Goal: Information Seeking & Learning: Check status

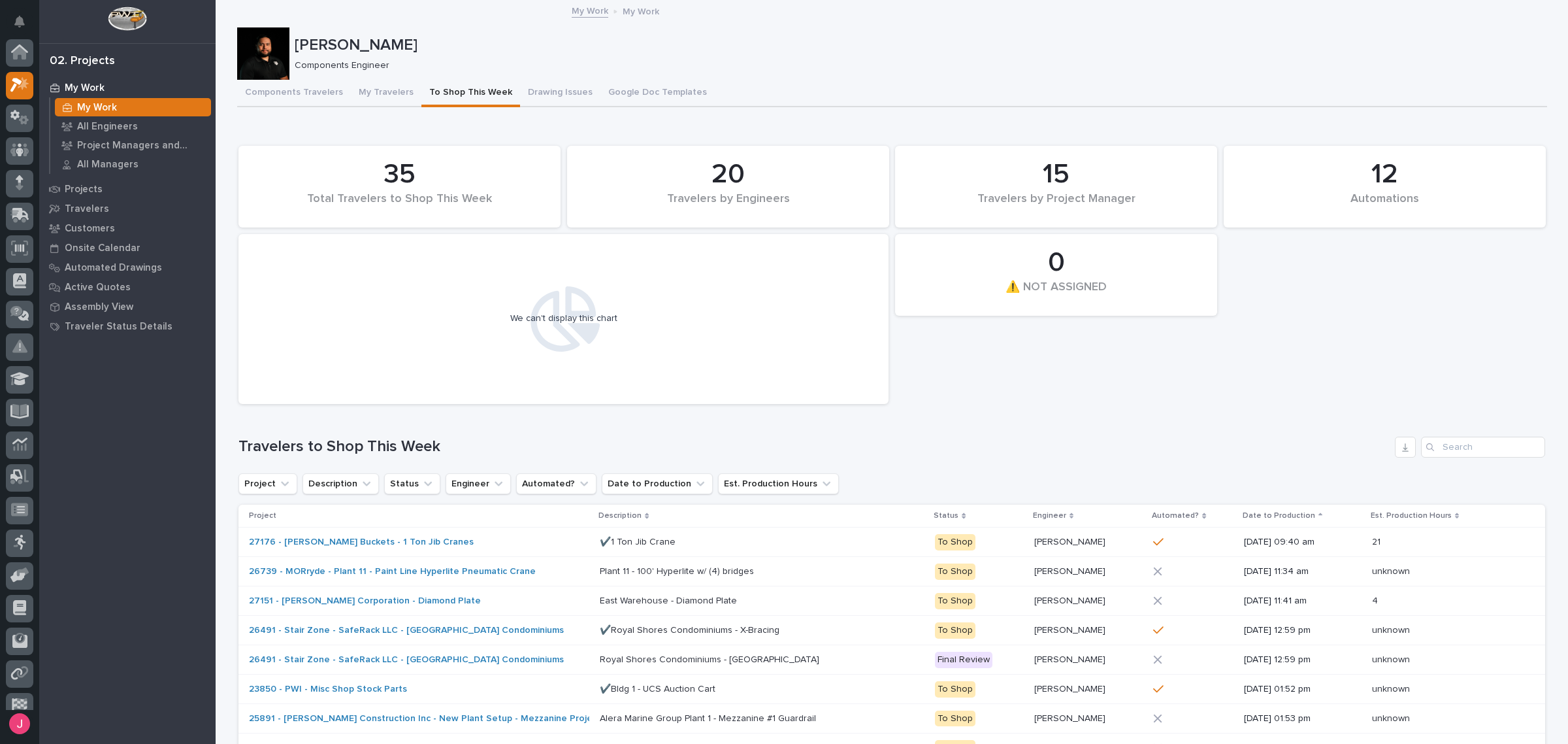
scroll to position [33, 0]
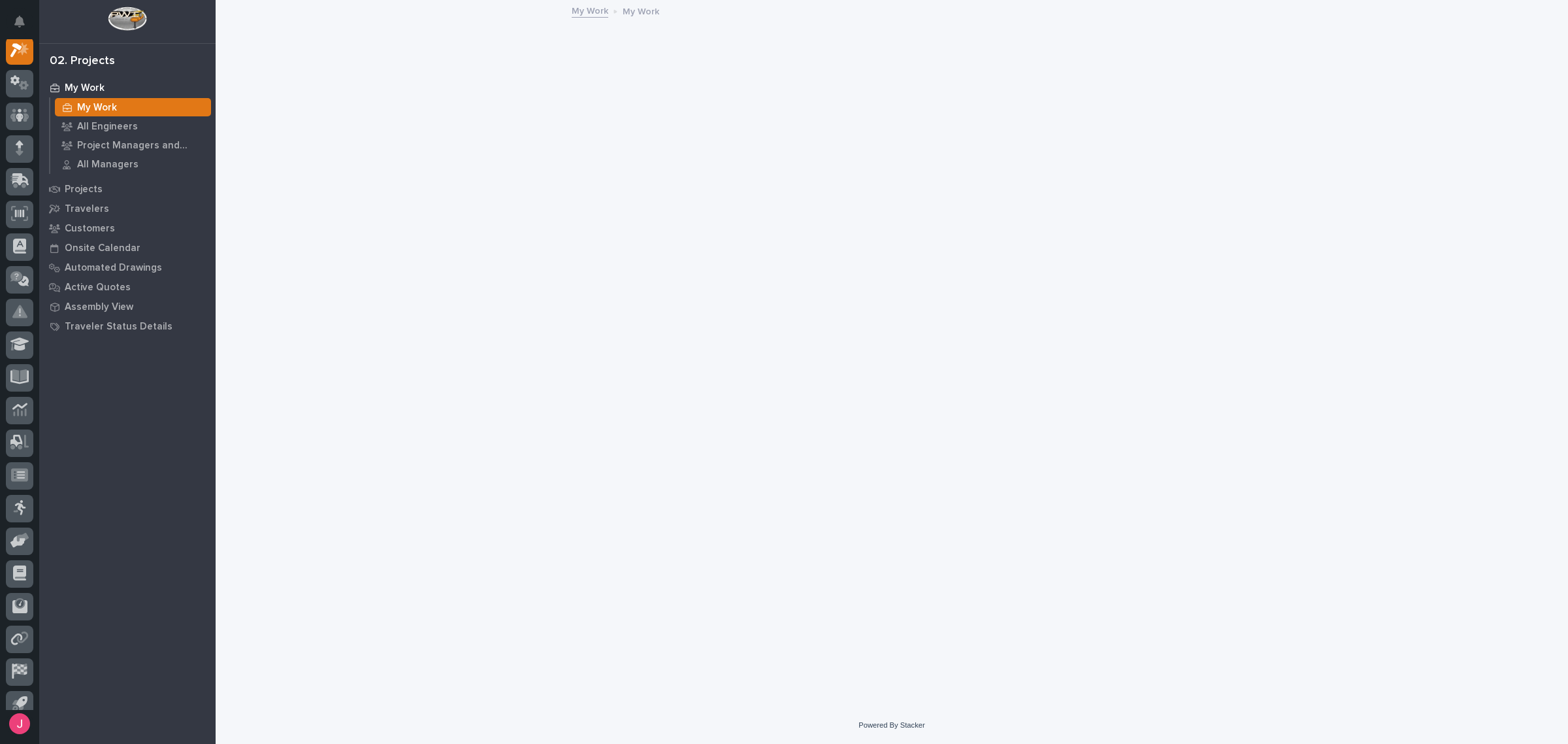
scroll to position [33, 0]
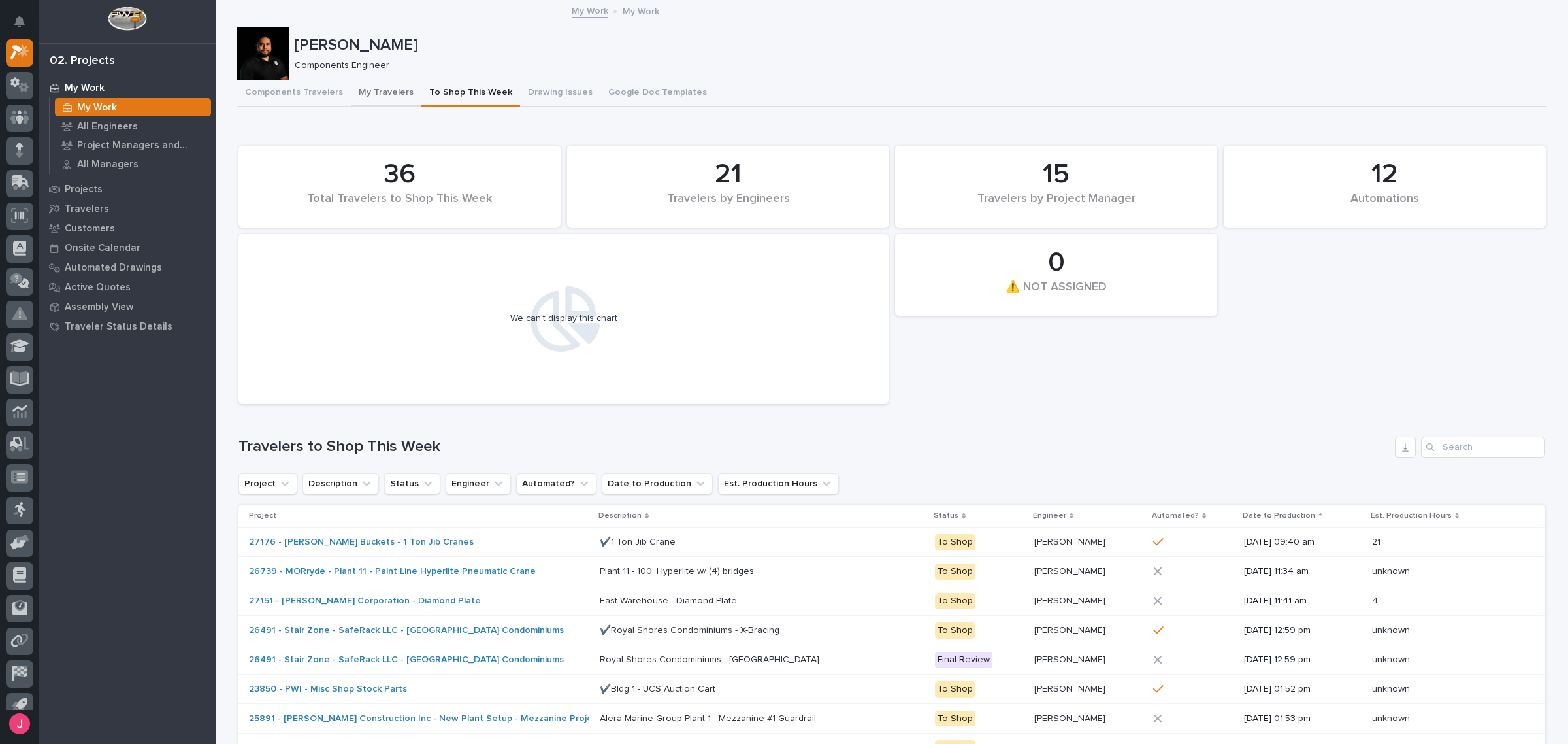
click at [360, 80] on button "My Travelers" at bounding box center [386, 93] width 71 height 27
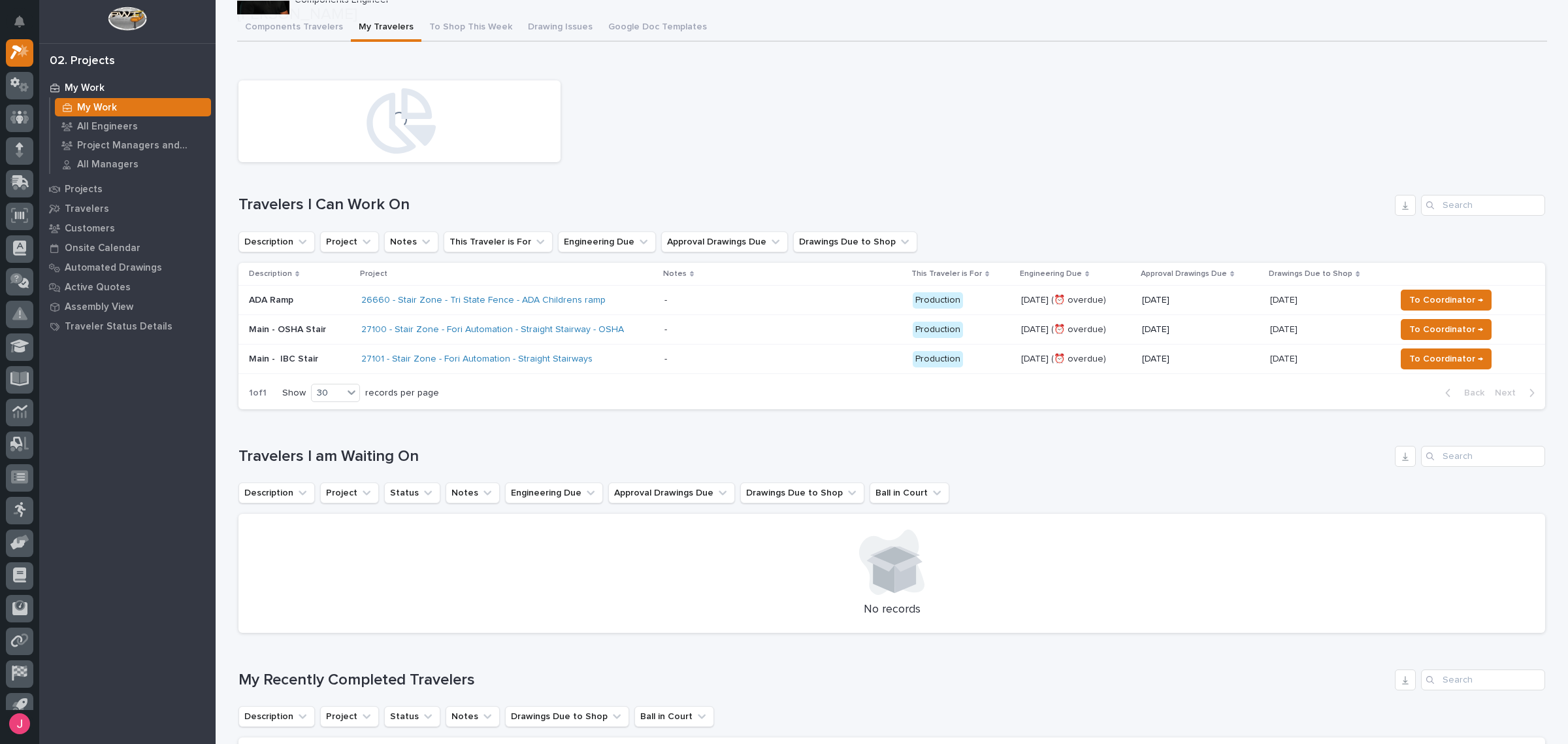
scroll to position [81, 0]
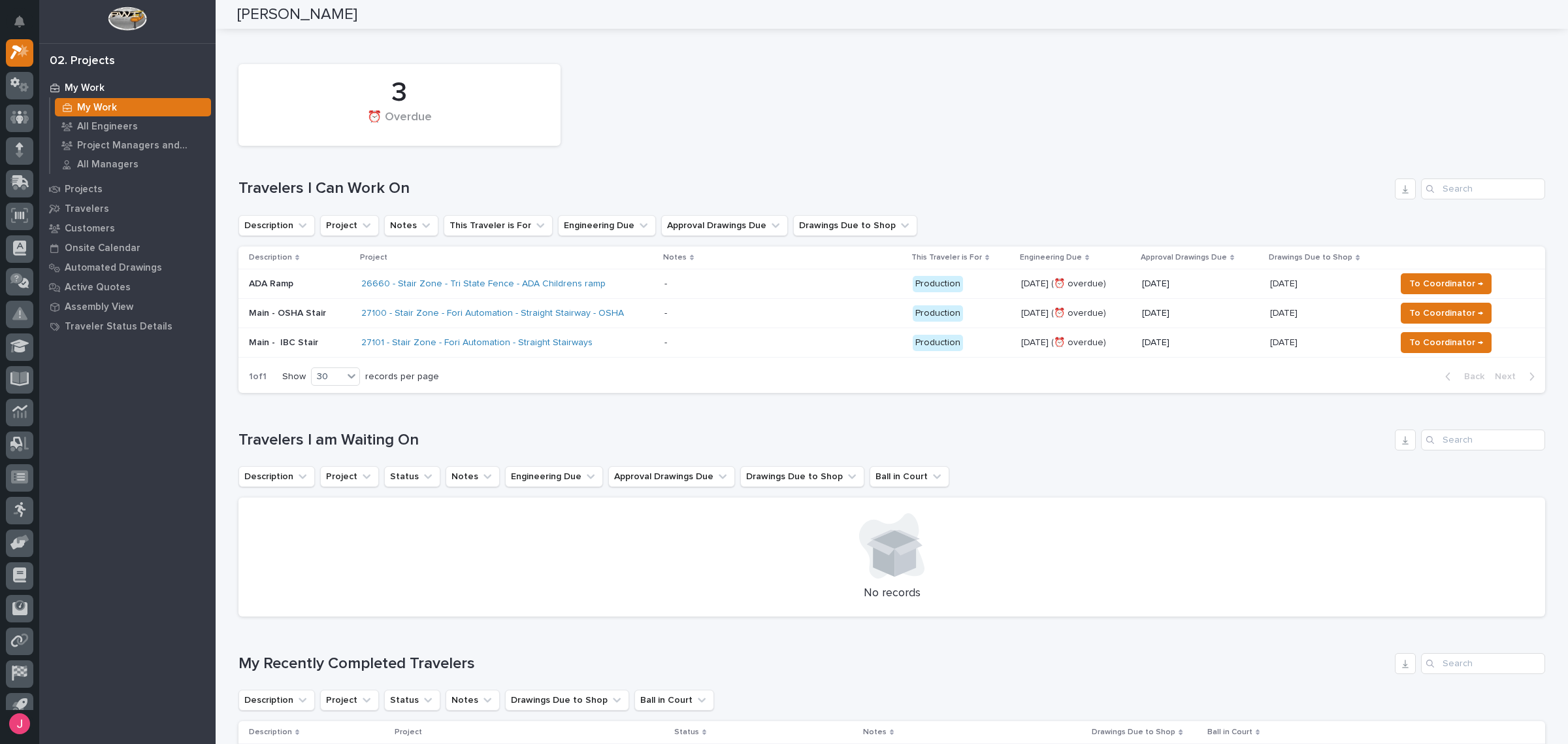
click at [617, 291] on div "26660 - Stair Zone - Tri State Fence - ADA Childrens ramp" at bounding box center [508, 284] width 293 height 22
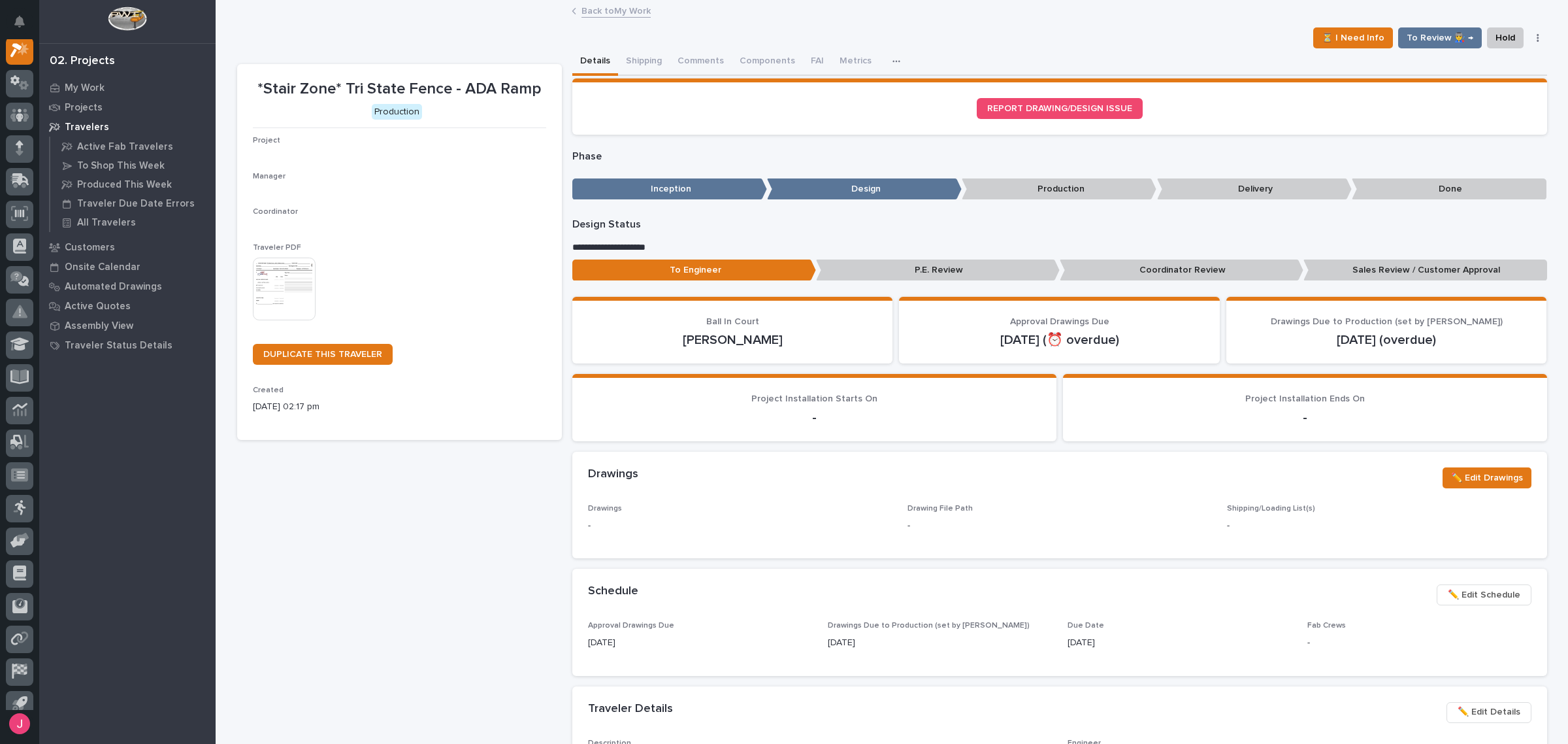
scroll to position [33, 0]
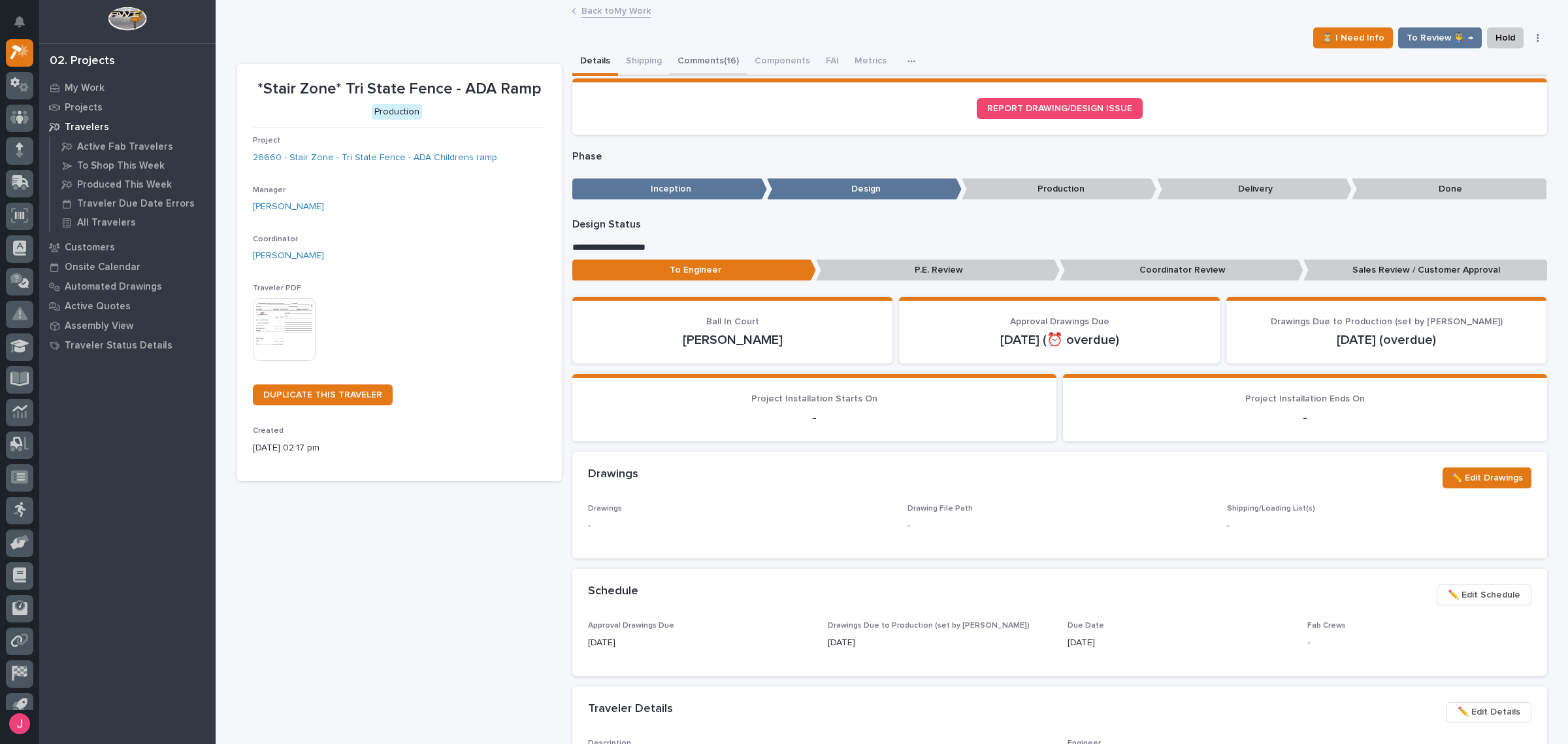
click at [706, 53] on button "Comments (16)" at bounding box center [709, 62] width 77 height 27
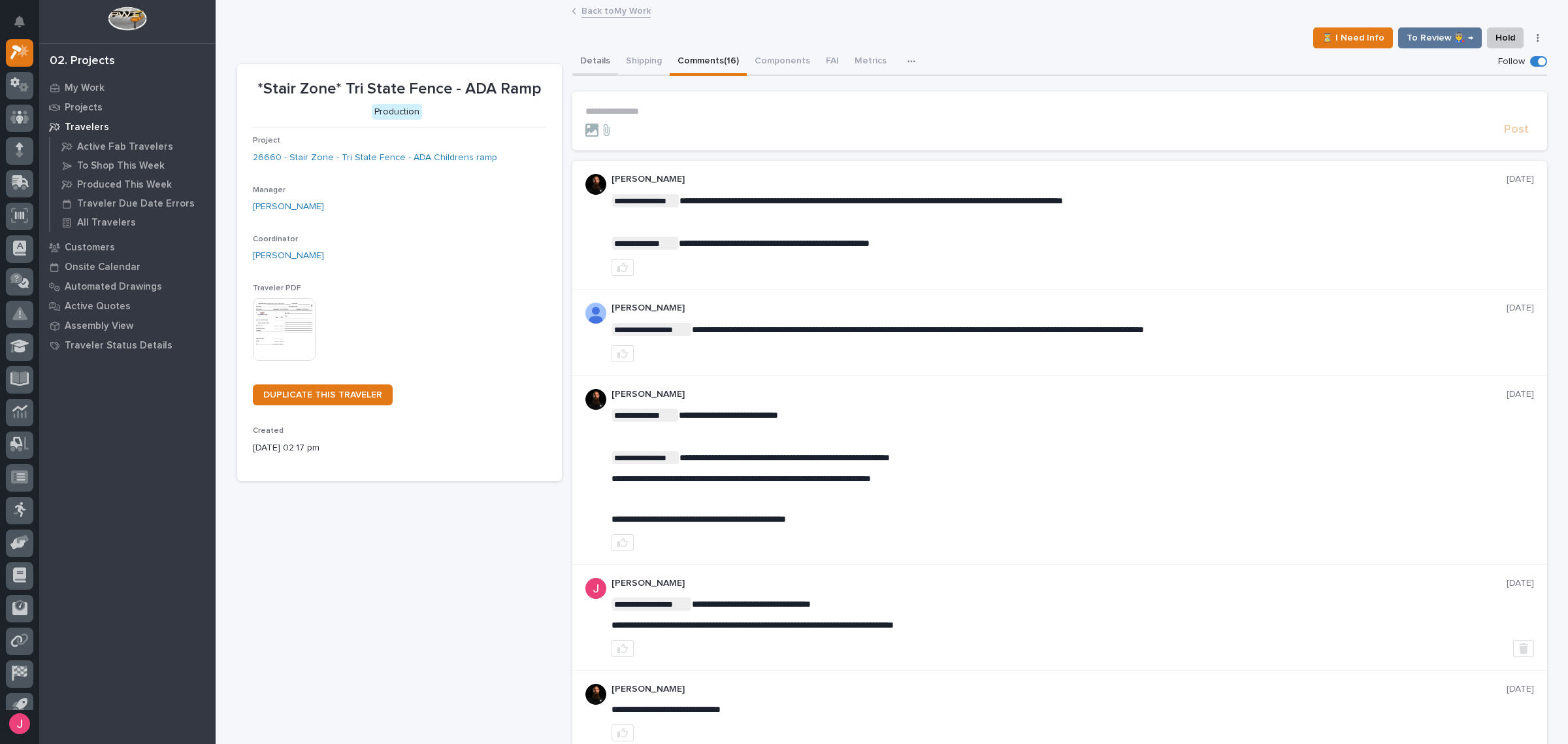
click at [579, 61] on button "Details" at bounding box center [595, 62] width 46 height 27
